Goal: Information Seeking & Learning: Learn about a topic

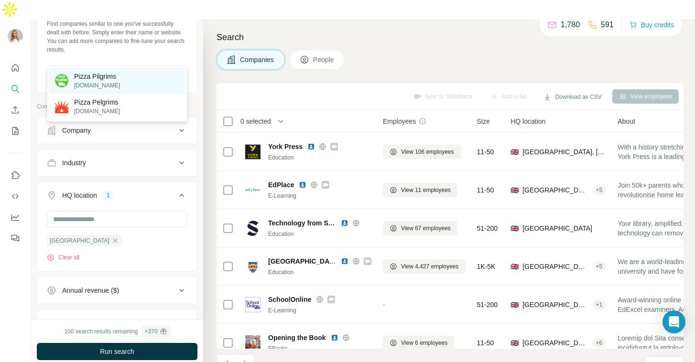
click at [149, 79] on div "Pizza Pilgrims [DOMAIN_NAME]" at bounding box center [117, 81] width 136 height 26
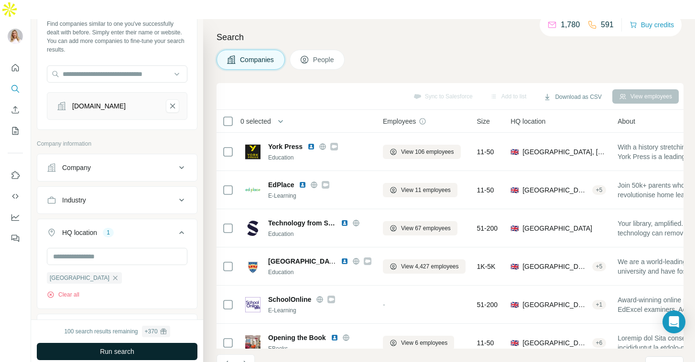
click at [111, 347] on span "Run search" at bounding box center [117, 352] width 34 height 10
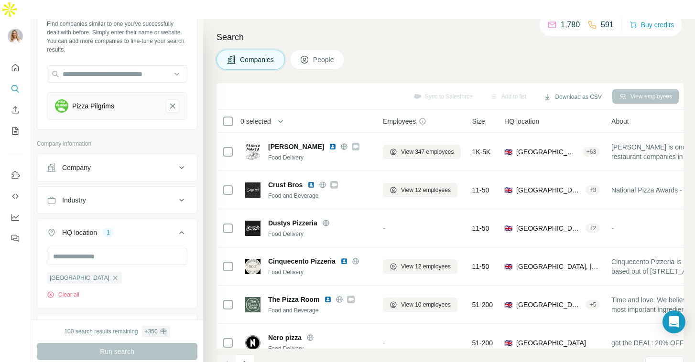
scroll to position [118, 0]
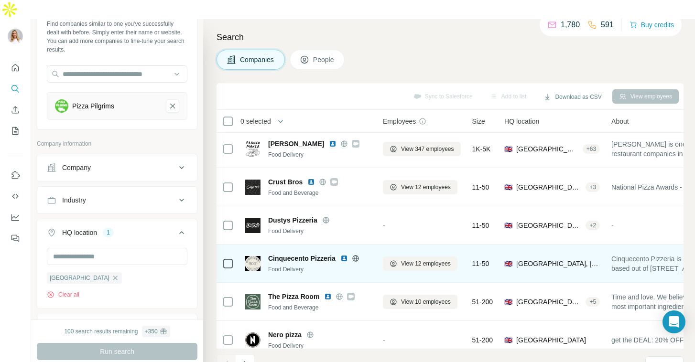
click at [344, 255] on img at bounding box center [344, 259] width 8 height 8
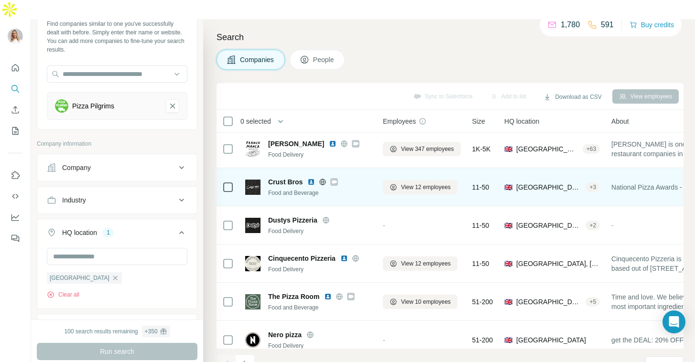
scroll to position [166, 0]
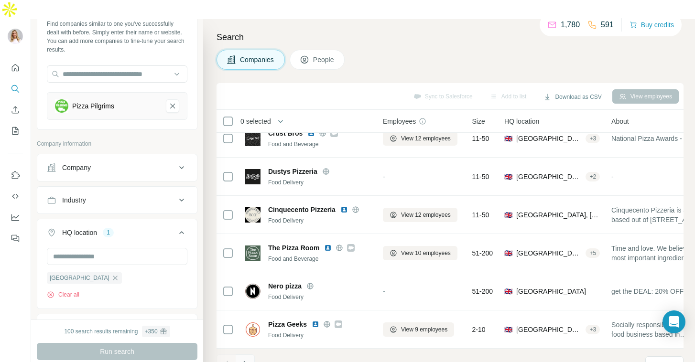
click at [247, 359] on icon "Navigate to next page" at bounding box center [245, 364] width 10 height 10
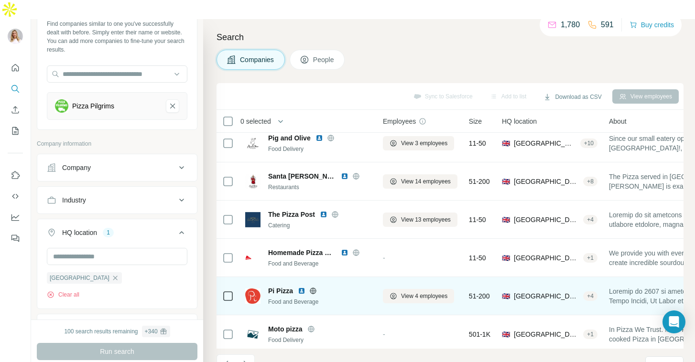
scroll to position [0, 0]
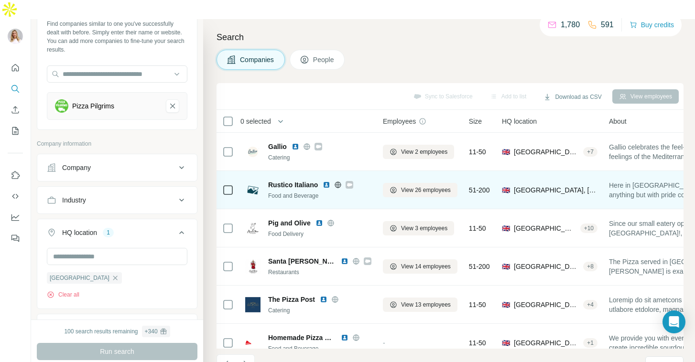
click at [324, 181] on img at bounding box center [327, 185] width 8 height 8
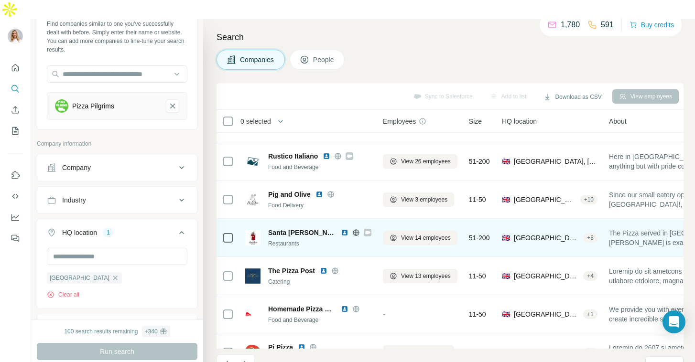
scroll to position [26, 0]
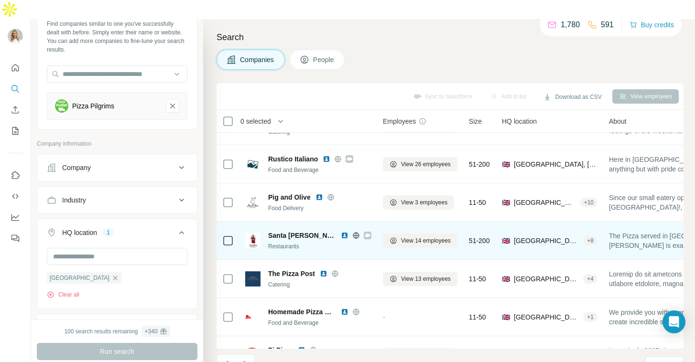
click at [341, 232] on img at bounding box center [345, 236] width 8 height 8
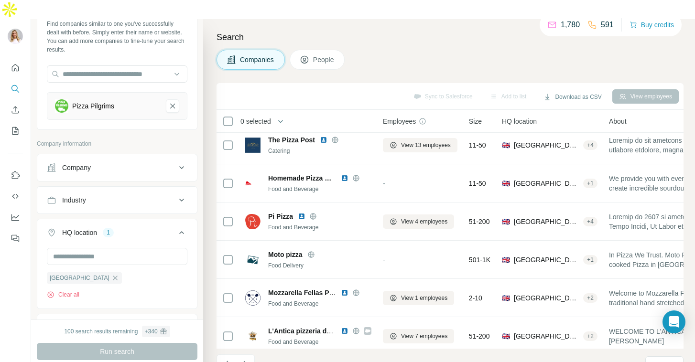
scroll to position [166, 0]
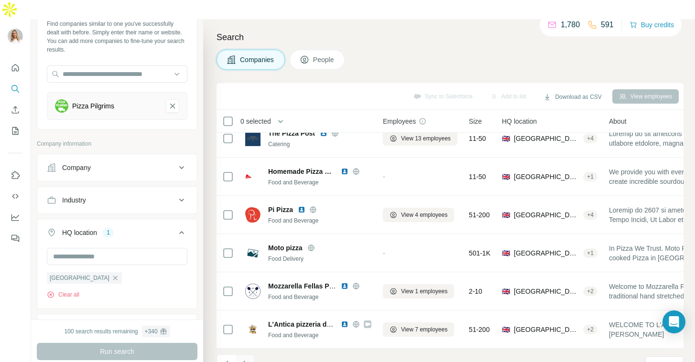
click at [247, 359] on icon "Navigate to next page" at bounding box center [245, 364] width 10 height 10
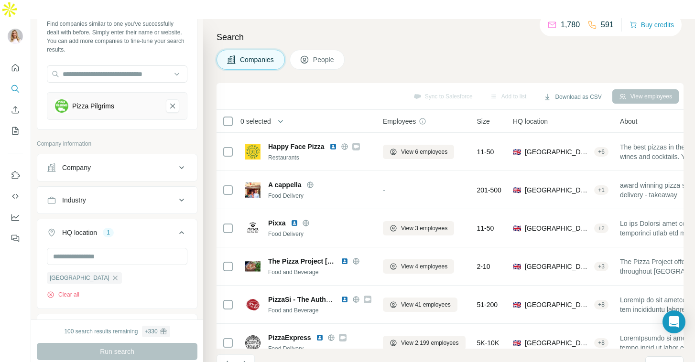
scroll to position [15, 0]
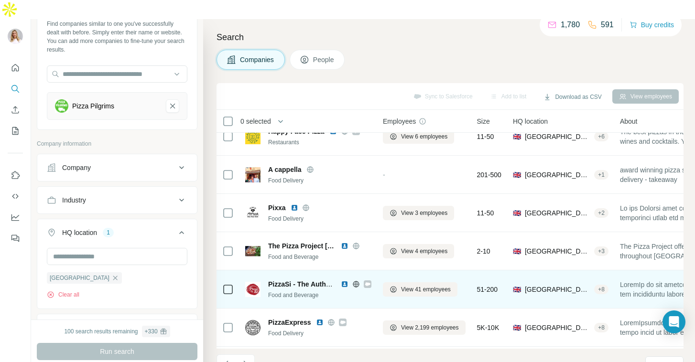
click at [345, 280] on img at bounding box center [345, 284] width 8 height 8
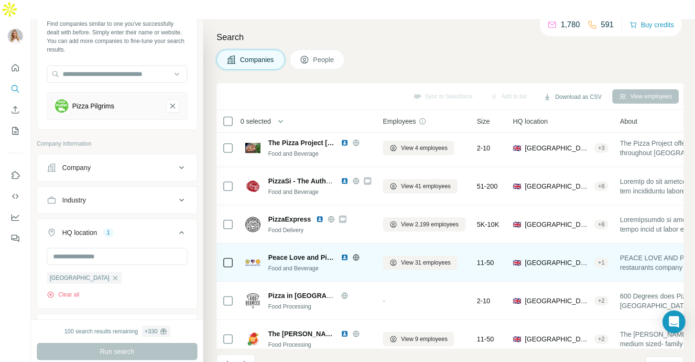
scroll to position [125, 0]
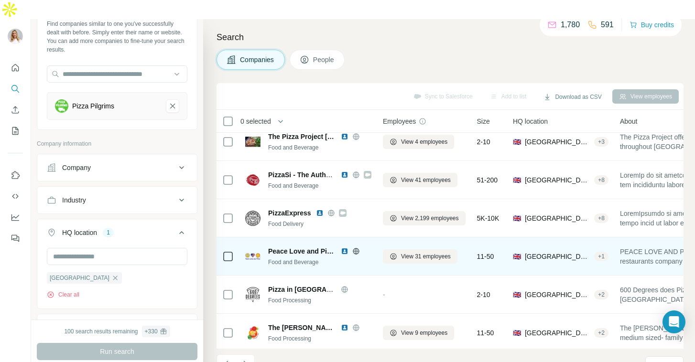
click at [345, 248] on img at bounding box center [345, 252] width 8 height 8
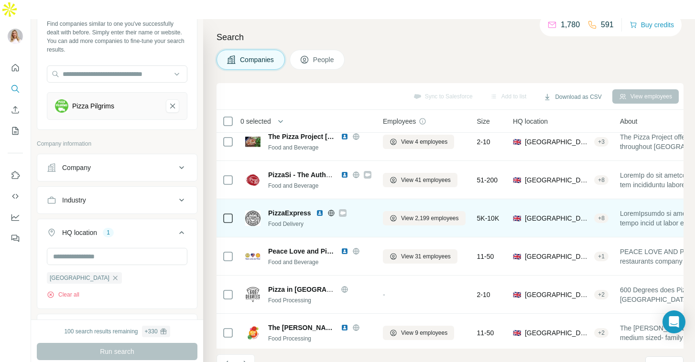
scroll to position [166, 0]
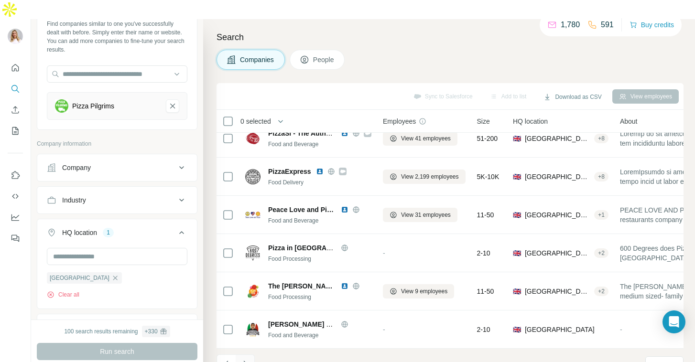
click at [246, 361] on icon "Navigate to next page" at bounding box center [244, 364] width 3 height 6
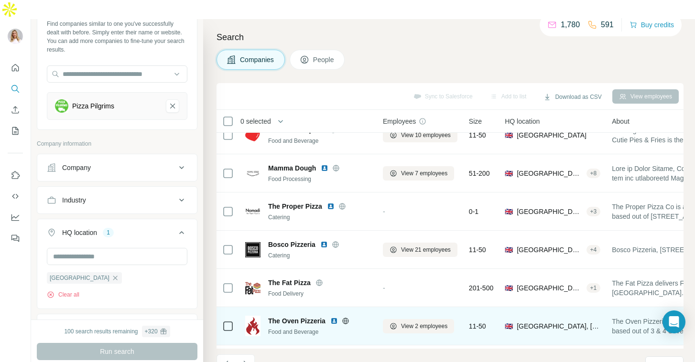
scroll to position [0, 0]
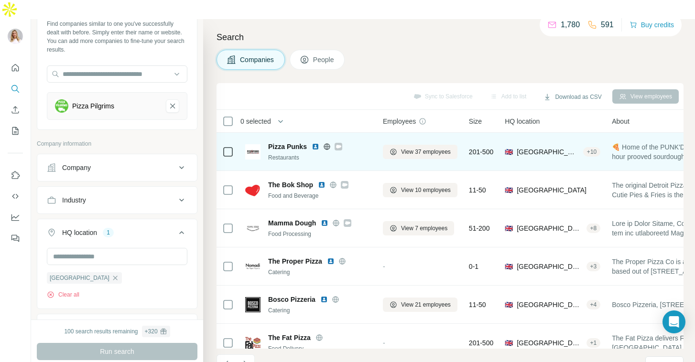
click at [317, 143] on img at bounding box center [316, 147] width 8 height 8
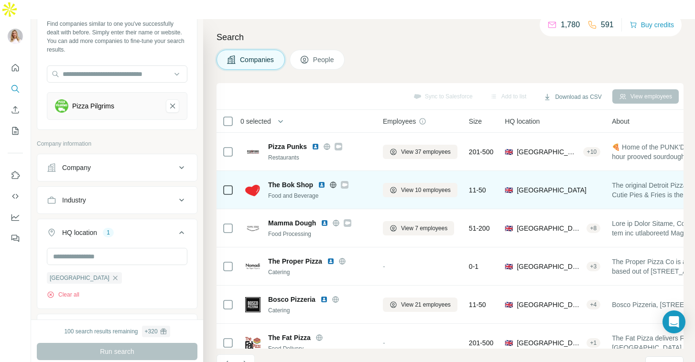
scroll to position [166, 0]
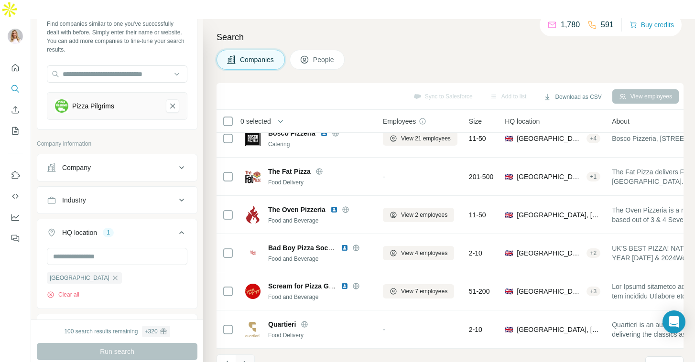
click at [246, 359] on icon "Navigate to next page" at bounding box center [245, 364] width 10 height 10
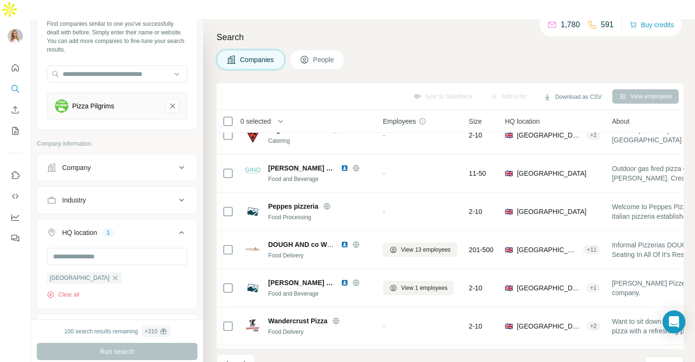
scroll to position [0, 0]
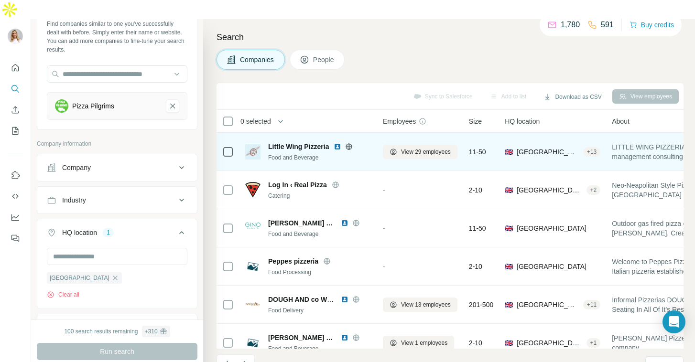
click at [340, 143] on img at bounding box center [338, 147] width 8 height 8
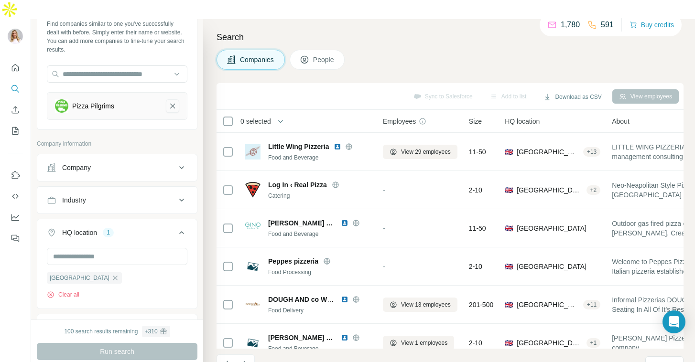
click at [174, 101] on icon "Pizza Pilgrims-remove-button" at bounding box center [172, 106] width 9 height 10
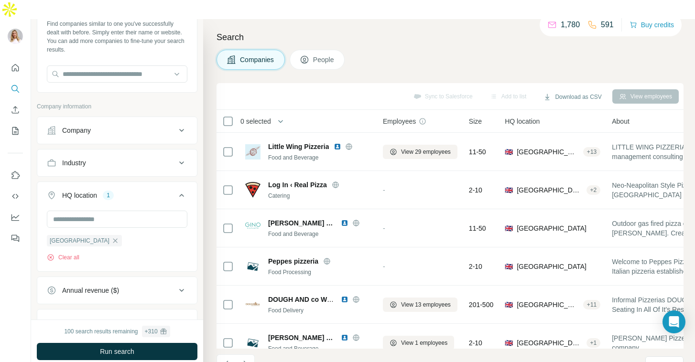
click at [181, 157] on icon at bounding box center [181, 162] width 11 height 11
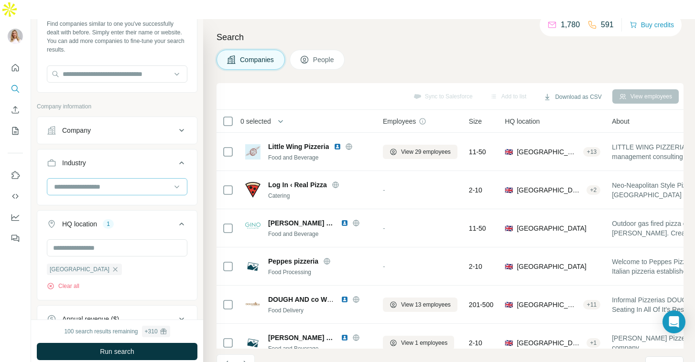
click at [141, 182] on input at bounding box center [112, 187] width 118 height 11
type input "****"
click at [129, 191] on div "Food and Beverage" at bounding box center [117, 189] width 124 height 10
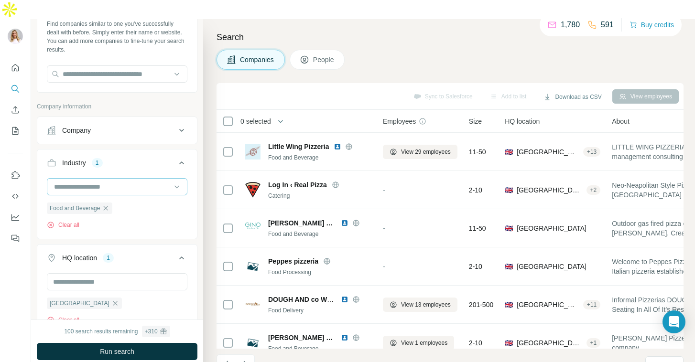
click at [137, 182] on input at bounding box center [112, 187] width 118 height 11
type input "*"
click at [226, 359] on icon "Navigate to previous page" at bounding box center [227, 364] width 10 height 10
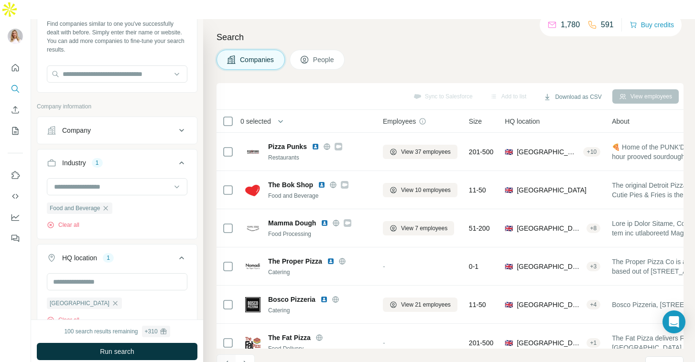
click at [226, 359] on icon "Navigate to previous page" at bounding box center [227, 364] width 10 height 10
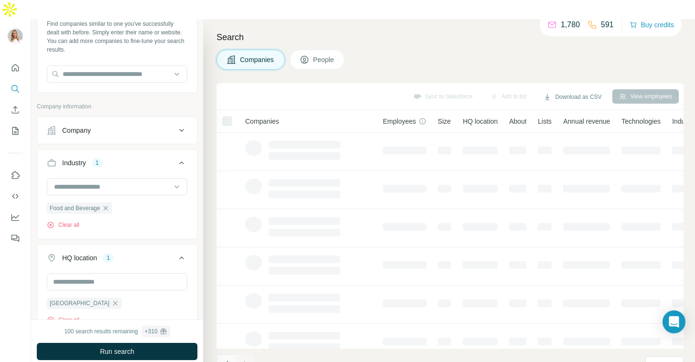
click at [226, 359] on icon "Navigate to previous page" at bounding box center [227, 364] width 10 height 10
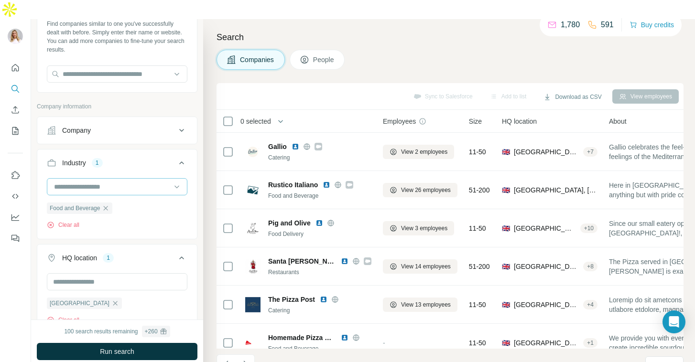
click at [129, 182] on input at bounding box center [112, 187] width 118 height 11
click at [118, 182] on input at bounding box center [112, 187] width 118 height 11
type input "*****"
click at [108, 184] on div "Restaurants" at bounding box center [117, 189] width 124 height 10
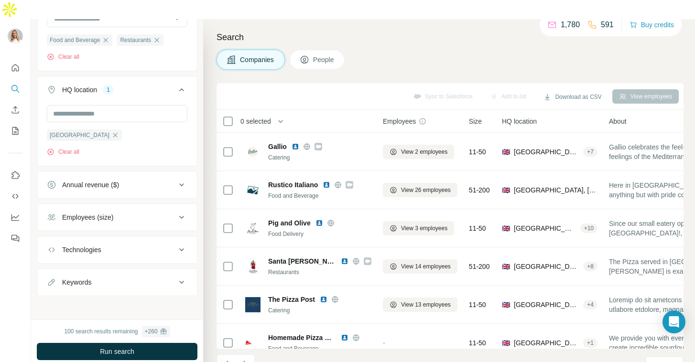
scroll to position [226, 0]
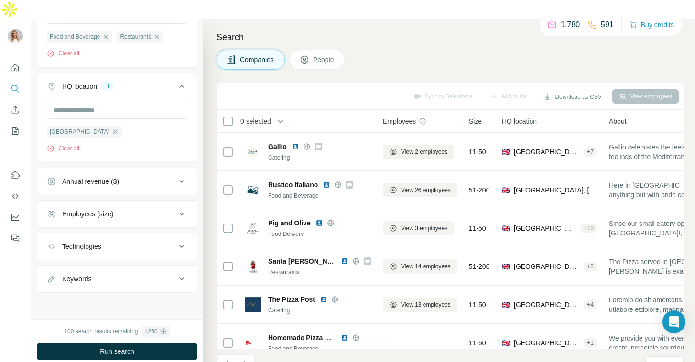
click at [162, 209] on div "Employees (size)" at bounding box center [111, 214] width 129 height 10
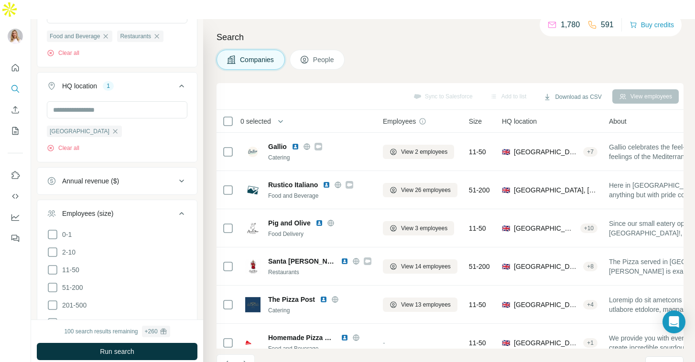
scroll to position [250, 0]
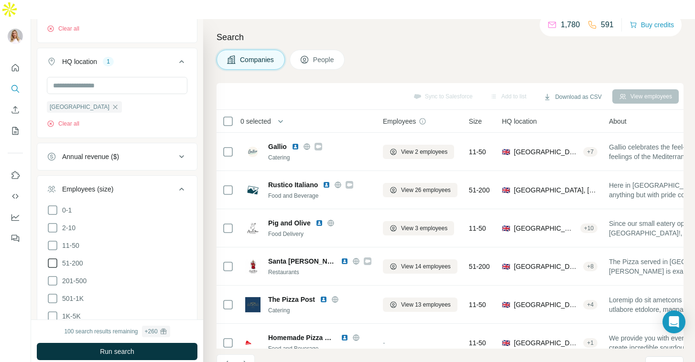
click at [52, 258] on icon at bounding box center [52, 263] width 11 height 11
click at [52, 276] on icon at bounding box center [53, 281] width 10 height 10
click at [52, 293] on icon at bounding box center [52, 298] width 11 height 11
click at [52, 311] on icon at bounding box center [52, 316] width 11 height 11
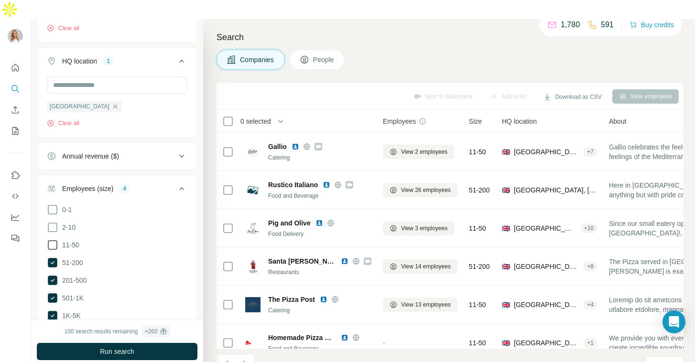
click at [51, 239] on icon at bounding box center [52, 244] width 11 height 11
click at [101, 347] on span "Run search" at bounding box center [117, 352] width 34 height 10
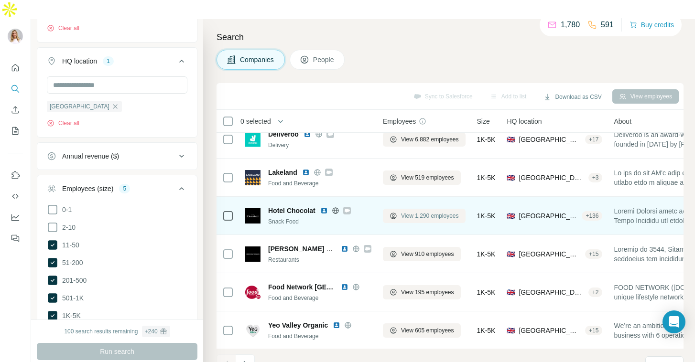
scroll to position [20, 0]
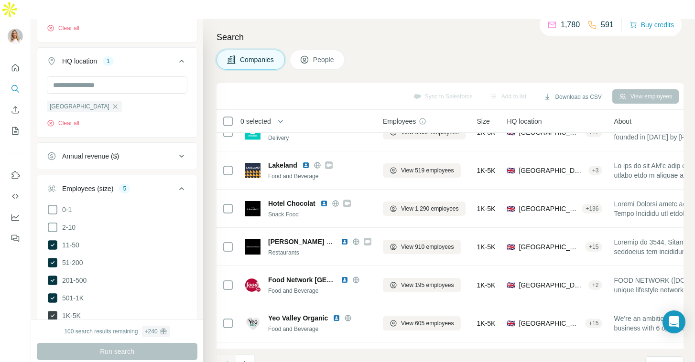
click at [55, 311] on icon at bounding box center [53, 316] width 10 height 10
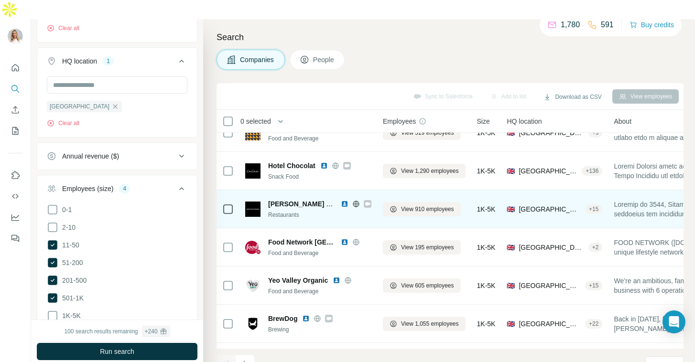
scroll to position [73, 0]
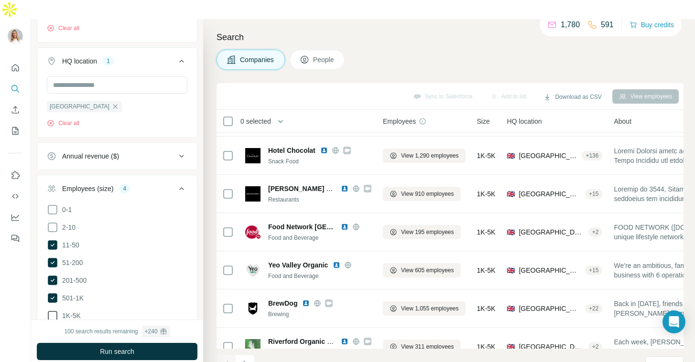
click at [53, 310] on icon at bounding box center [52, 315] width 11 height 11
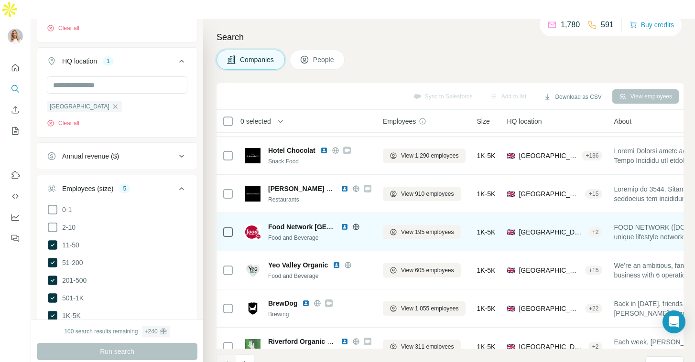
scroll to position [166, 0]
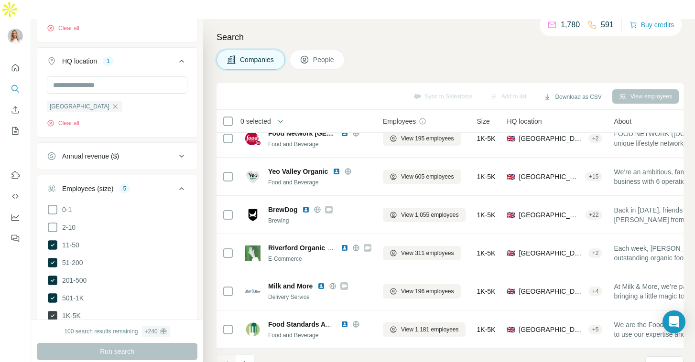
click at [52, 311] on icon at bounding box center [53, 316] width 10 height 10
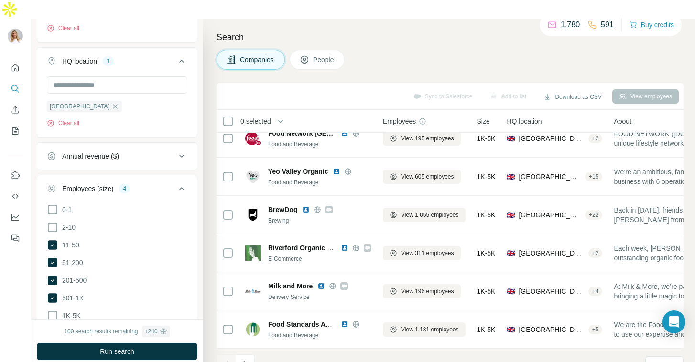
click at [95, 343] on button "Run search" at bounding box center [117, 351] width 161 height 17
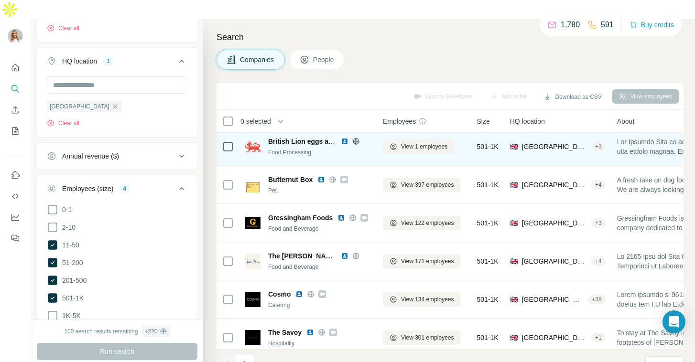
scroll to position [166, 0]
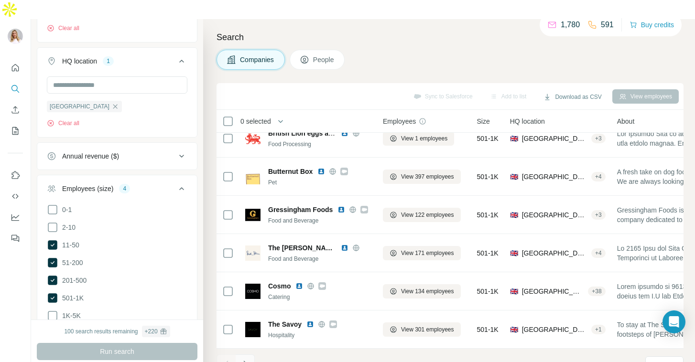
click at [248, 359] on icon "Navigate to next page" at bounding box center [245, 364] width 10 height 10
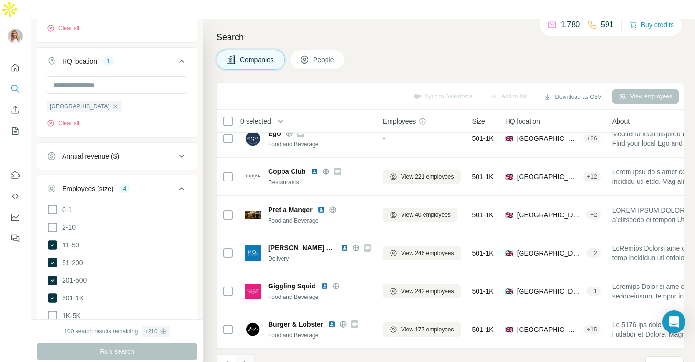
click at [250, 355] on button "Navigate to next page" at bounding box center [245, 364] width 19 height 19
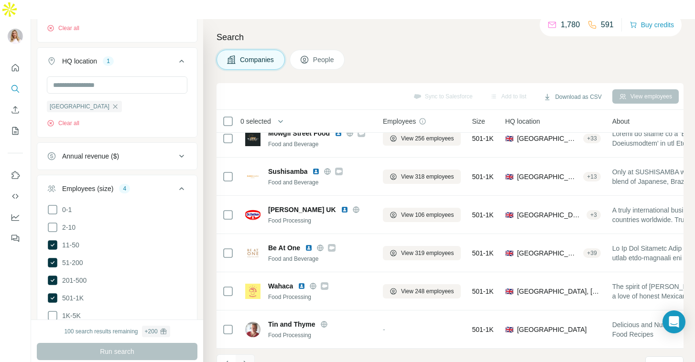
click at [250, 355] on button "Navigate to next page" at bounding box center [245, 364] width 19 height 19
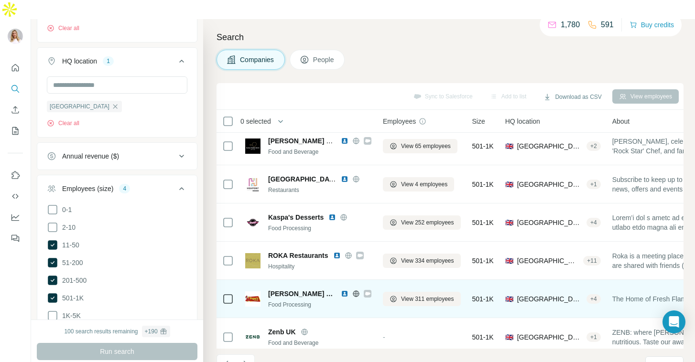
scroll to position [51, 0]
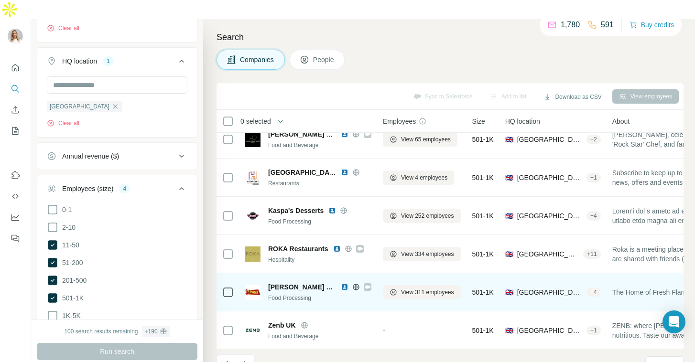
click at [341, 283] on img at bounding box center [345, 287] width 8 height 8
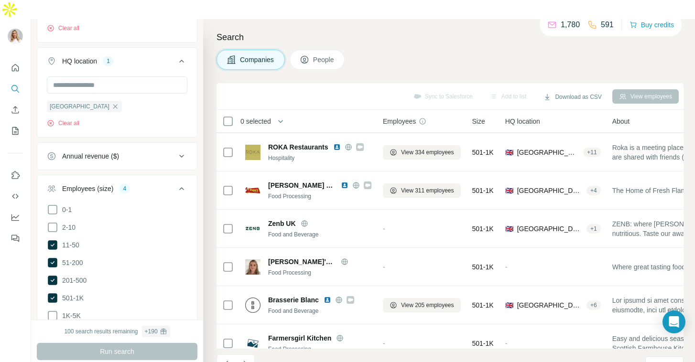
scroll to position [166, 0]
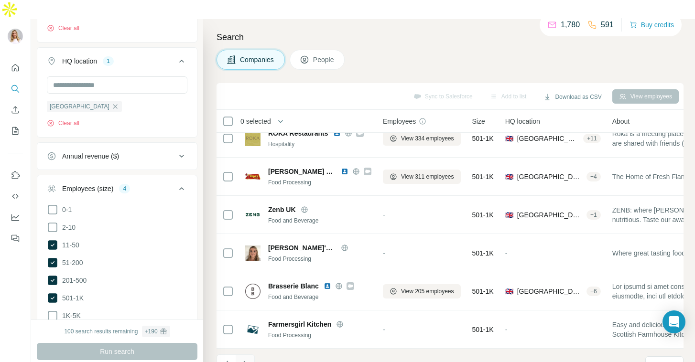
click at [248, 359] on icon "Navigate to next page" at bounding box center [245, 364] width 10 height 10
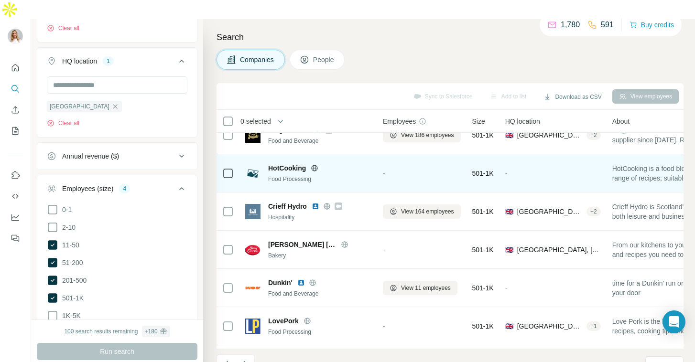
scroll to position [19, 0]
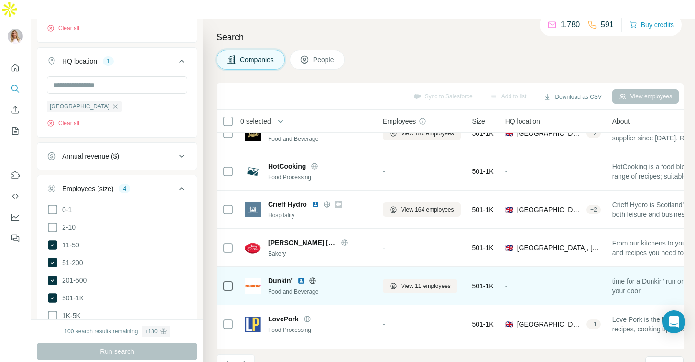
click at [302, 277] on img at bounding box center [301, 281] width 8 height 8
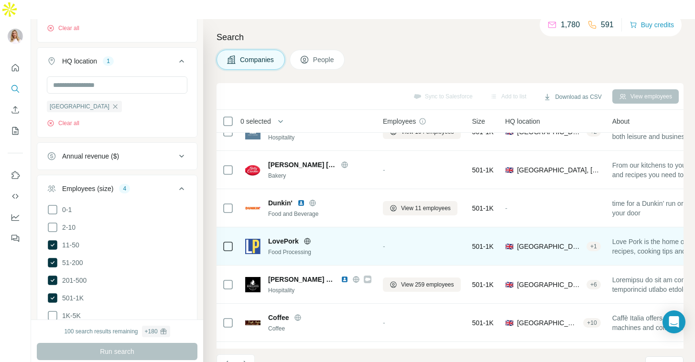
scroll to position [99, 0]
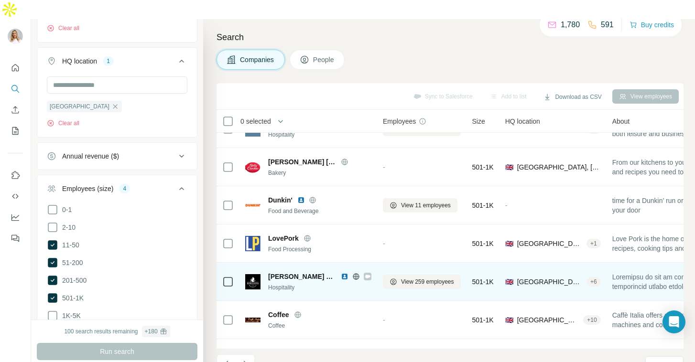
click at [341, 273] on img at bounding box center [345, 277] width 8 height 8
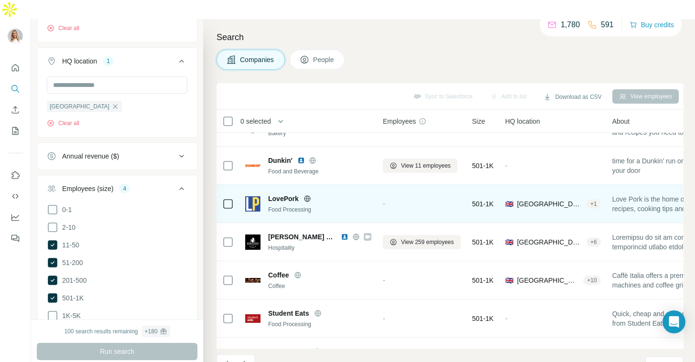
scroll to position [166, 0]
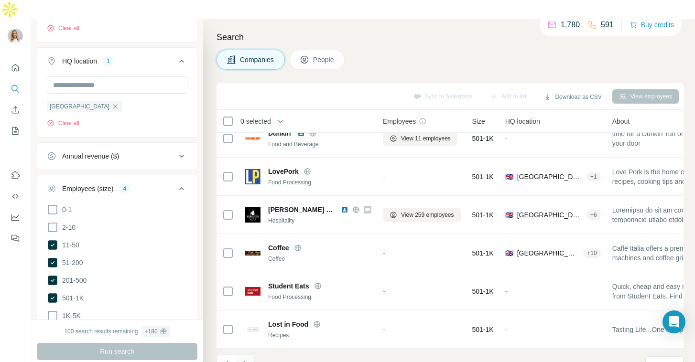
click at [248, 359] on icon "Navigate to next page" at bounding box center [245, 364] width 10 height 10
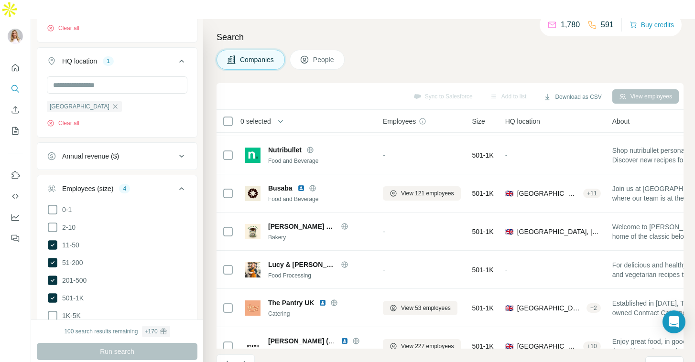
scroll to position [0, 0]
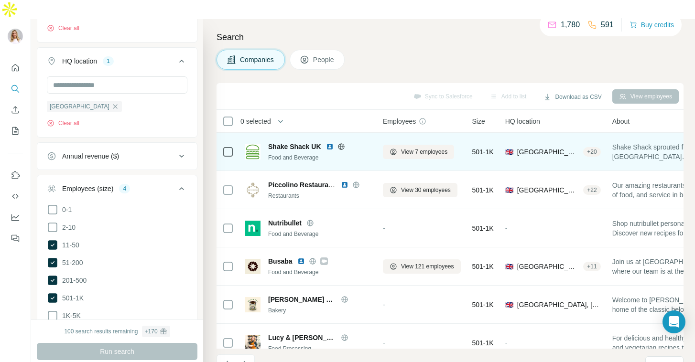
click at [329, 143] on img at bounding box center [330, 147] width 8 height 8
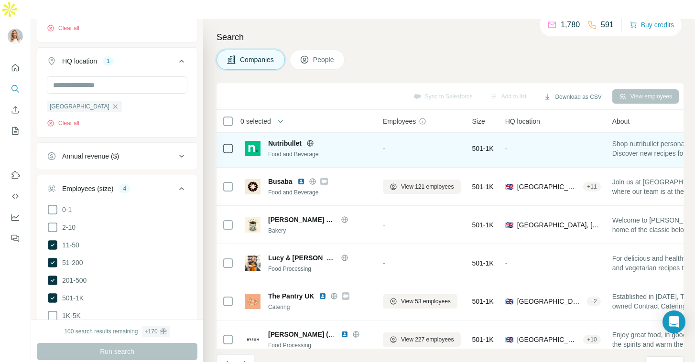
scroll to position [80, 0]
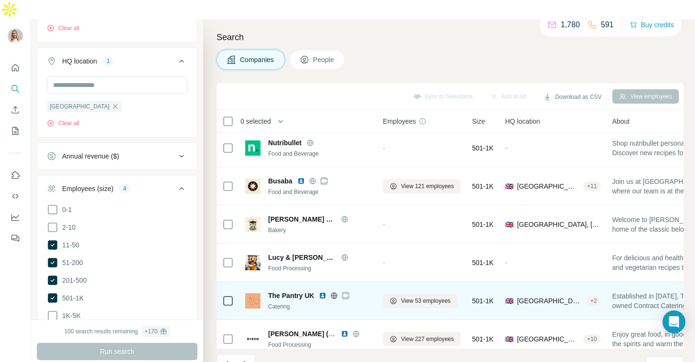
click at [323, 292] on img at bounding box center [323, 296] width 8 height 8
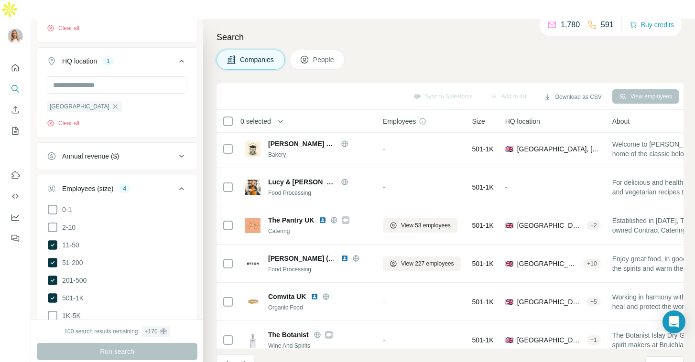
scroll to position [166, 0]
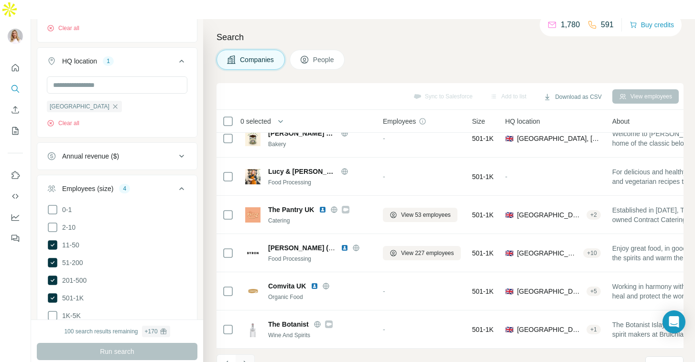
click at [244, 361] on icon "Navigate to next page" at bounding box center [244, 364] width 3 height 6
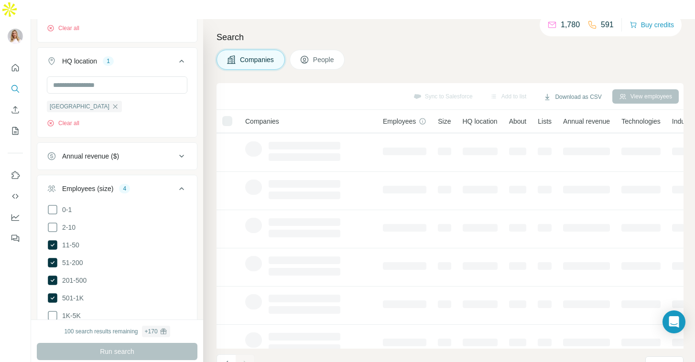
scroll to position [0, 0]
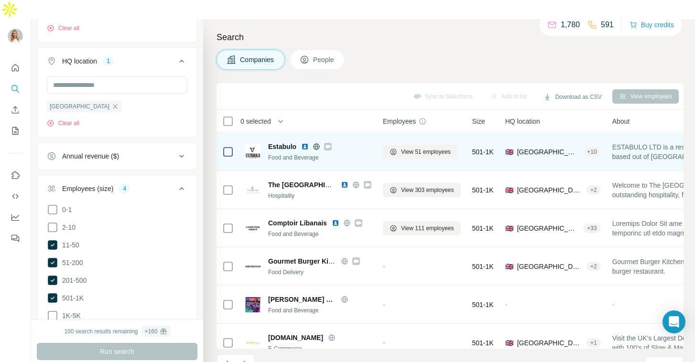
click at [305, 143] on img at bounding box center [305, 147] width 8 height 8
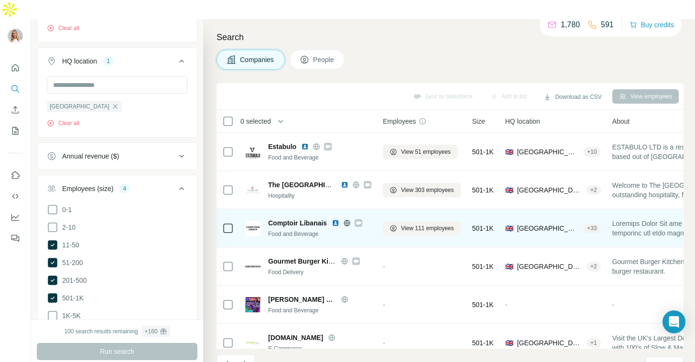
scroll to position [166, 0]
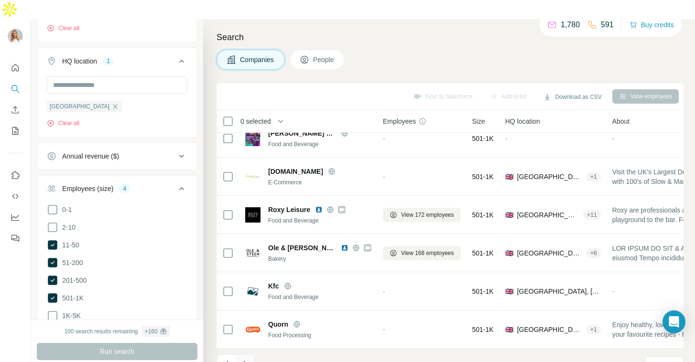
click at [248, 359] on icon "Navigate to next page" at bounding box center [245, 364] width 10 height 10
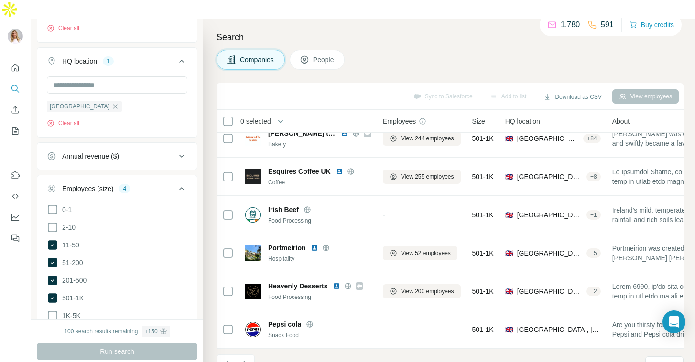
click at [246, 359] on icon "Navigate to next page" at bounding box center [245, 364] width 10 height 10
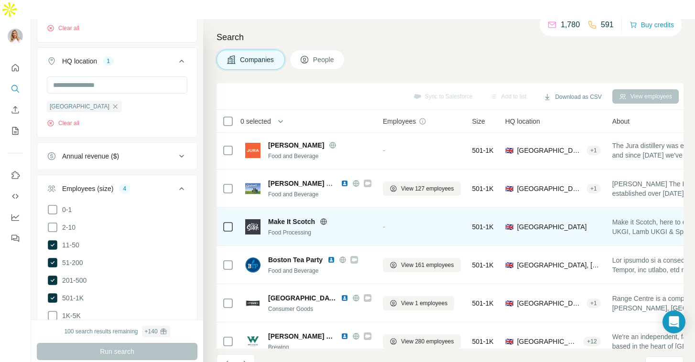
scroll to position [0, 0]
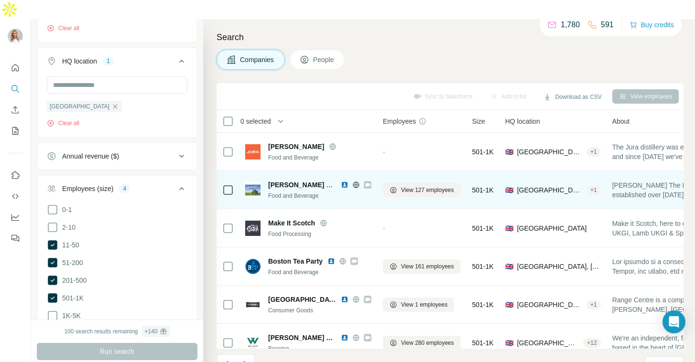
click at [344, 181] on img at bounding box center [345, 185] width 8 height 8
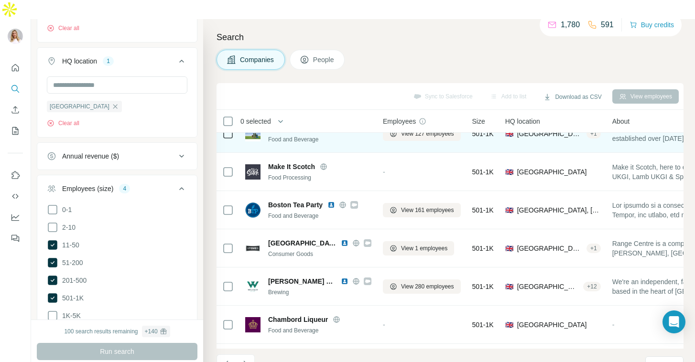
scroll to position [91, 0]
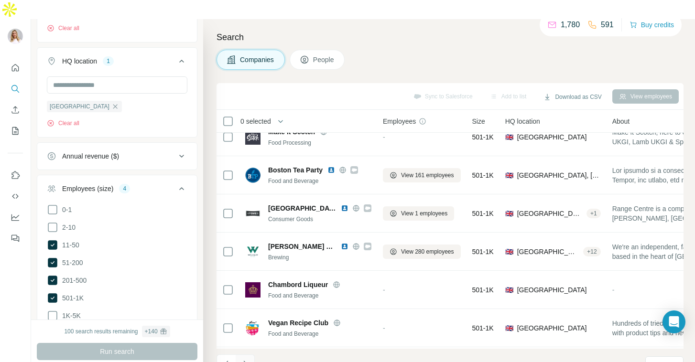
click at [242, 359] on icon "Navigate to next page" at bounding box center [245, 364] width 10 height 10
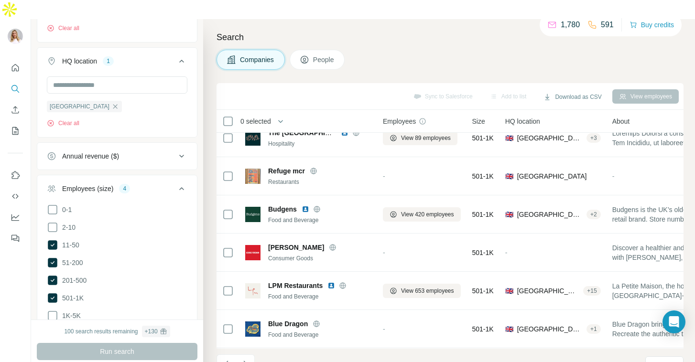
scroll to position [166, 0]
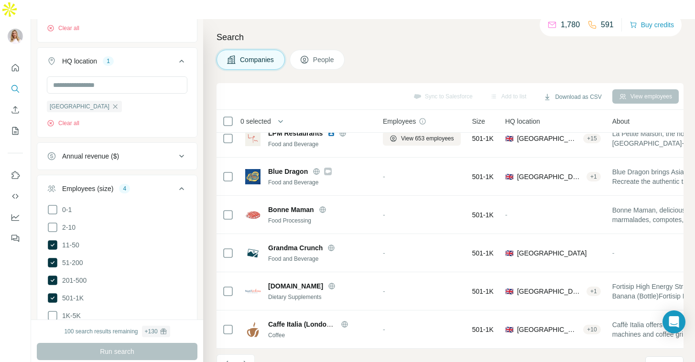
click at [384, 50] on div "Companies People" at bounding box center [449, 60] width 467 height 20
